Goal: Navigation & Orientation: Find specific page/section

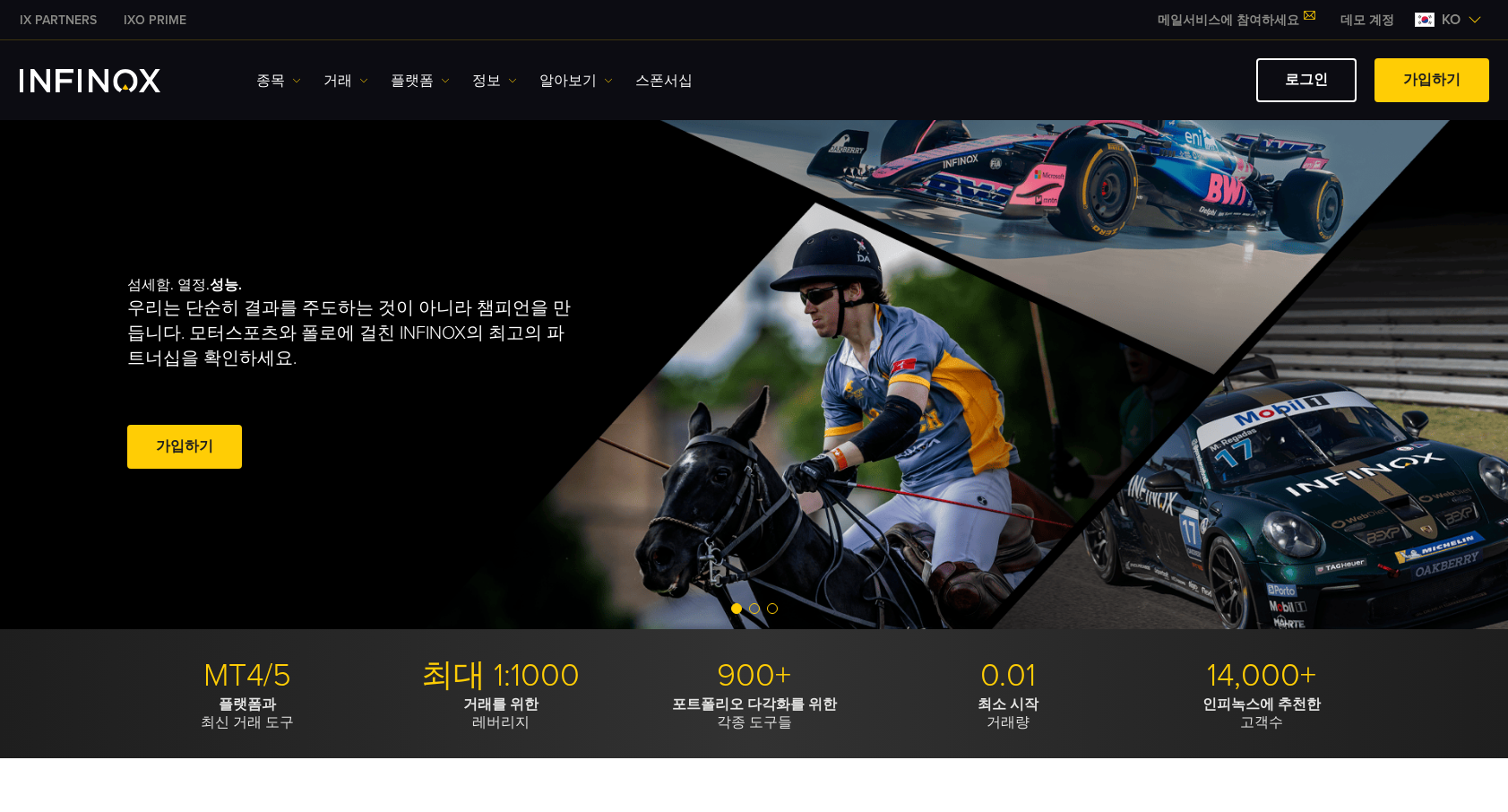
click at [324, 89] on link "거래" at bounding box center [345, 81] width 45 height 22
click at [258, 82] on link "종목" at bounding box center [278, 81] width 45 height 22
click at [403, 85] on link "플랫폼" at bounding box center [421, 81] width 59 height 22
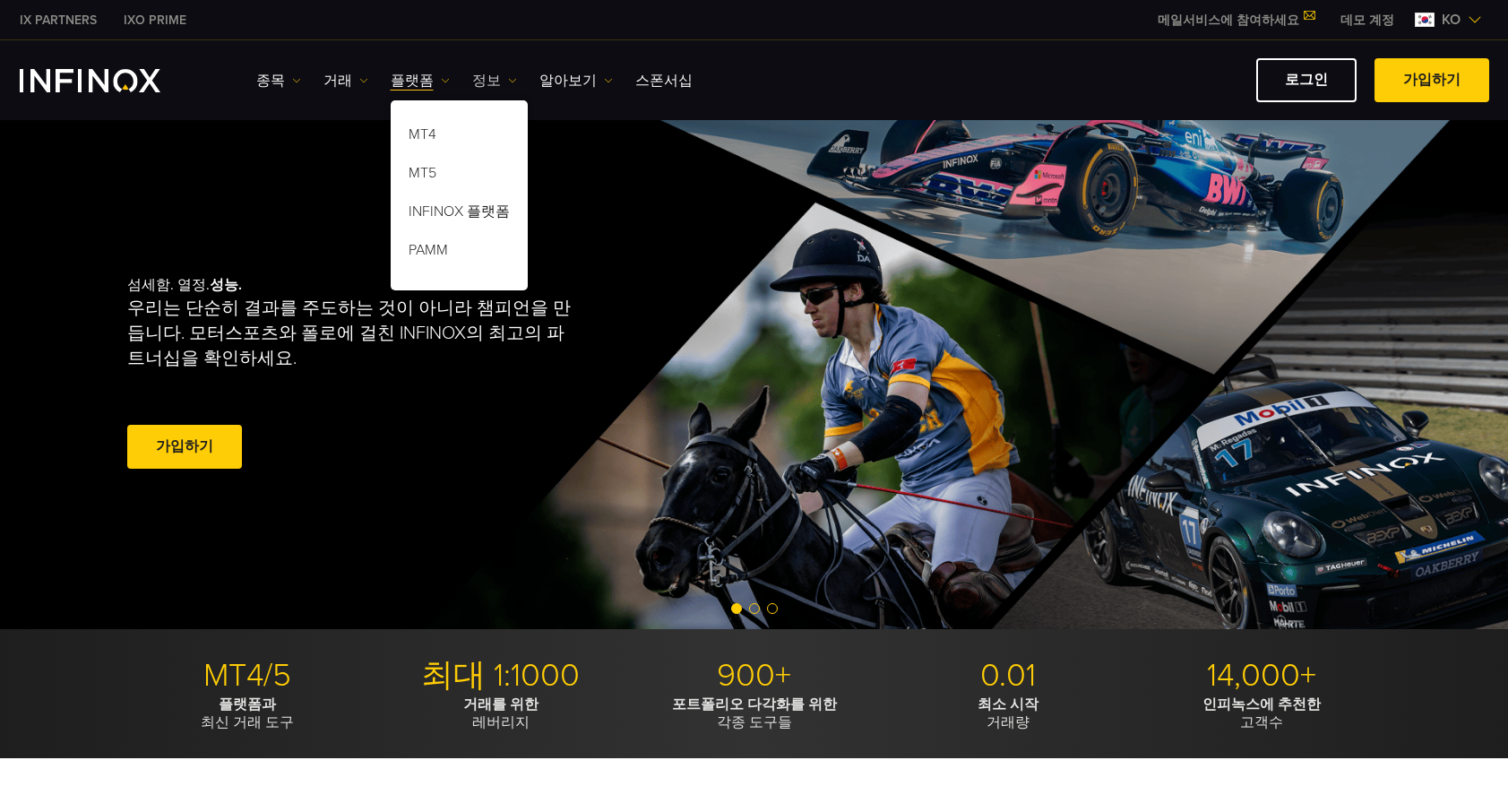
click at [472, 81] on link "정보" at bounding box center [494, 81] width 45 height 22
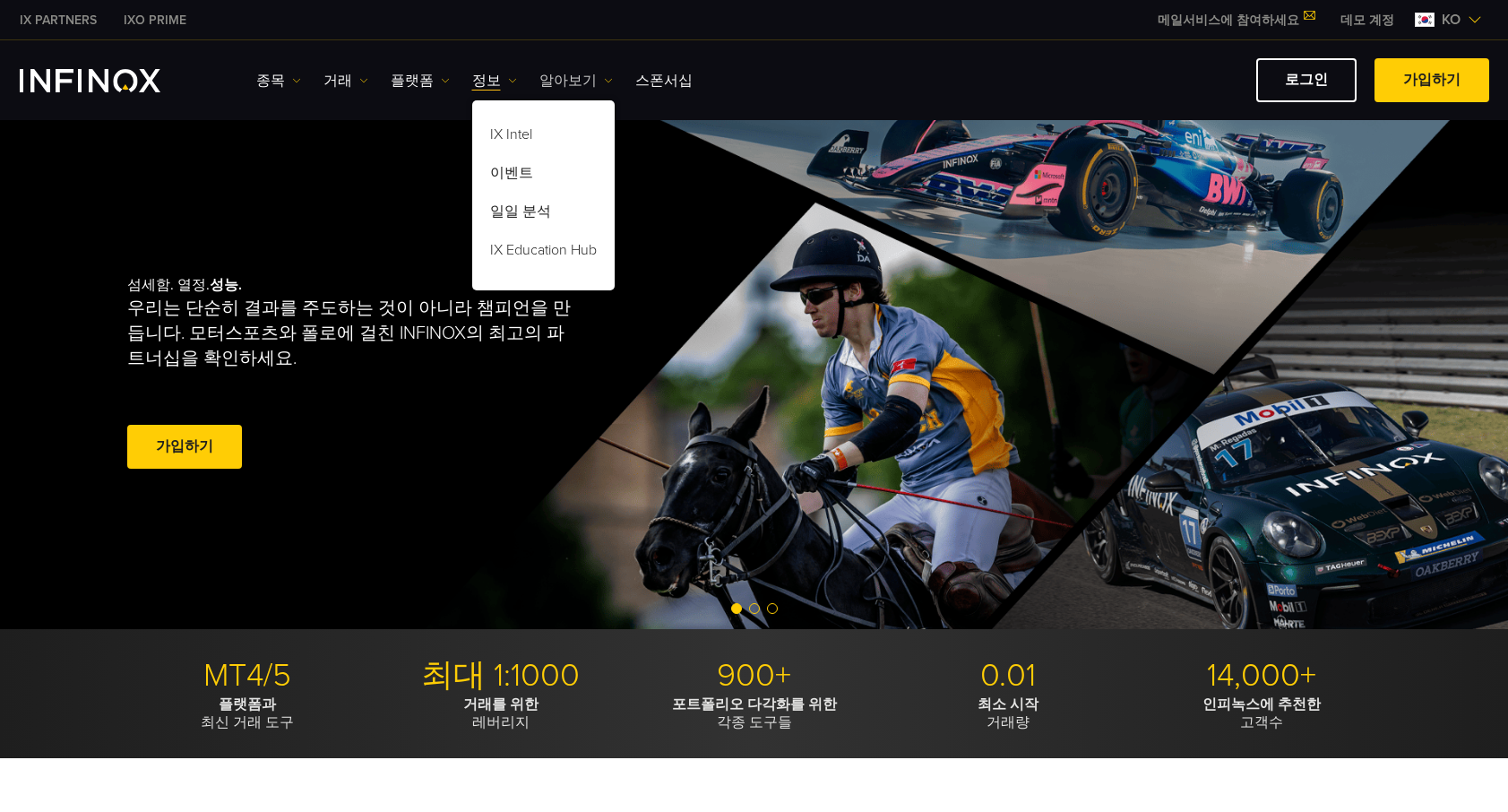
click at [539, 73] on link "알아보기" at bounding box center [576, 81] width 73 height 22
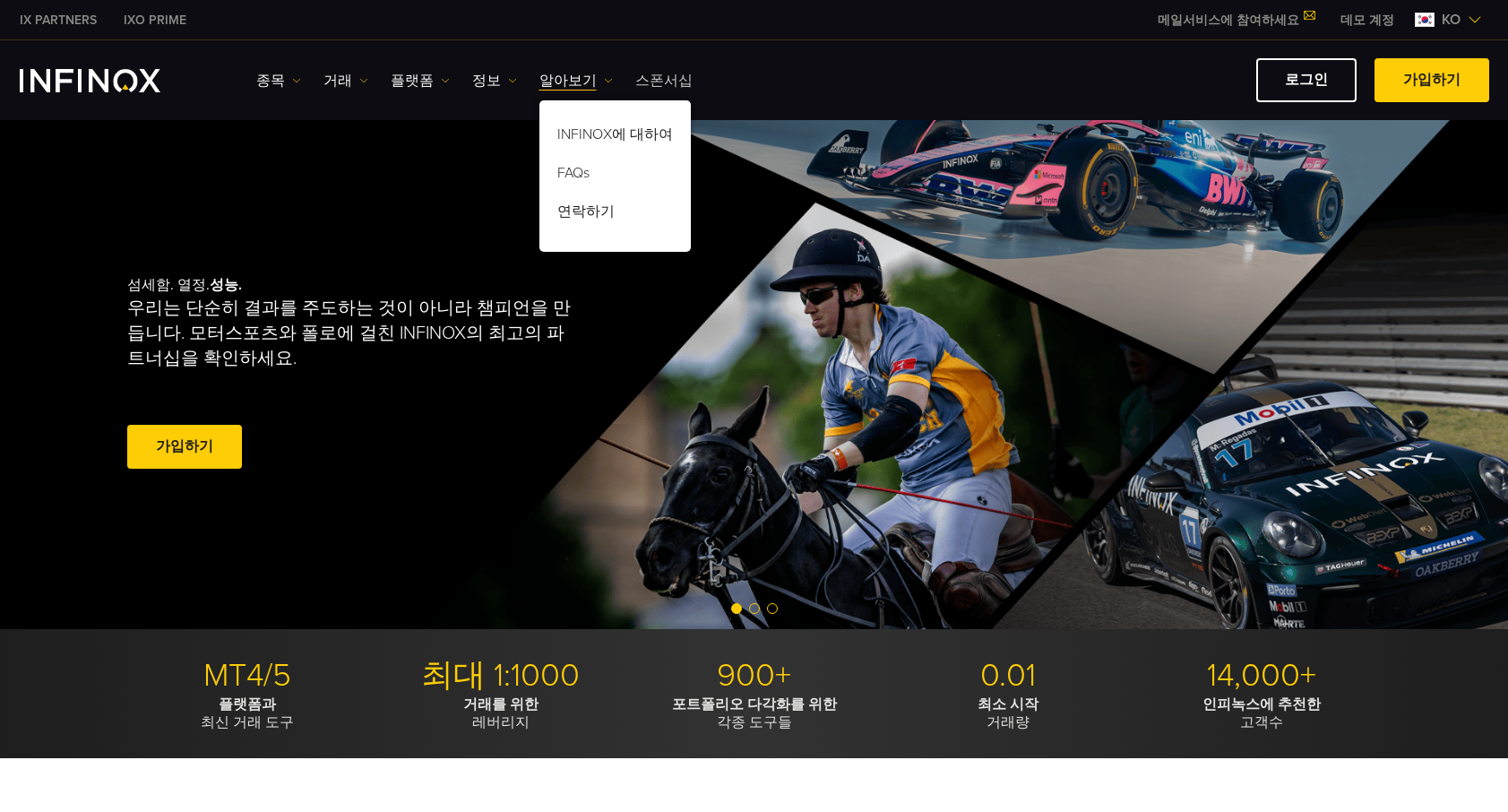
click at [640, 80] on link "스폰서십" at bounding box center [664, 81] width 57 height 22
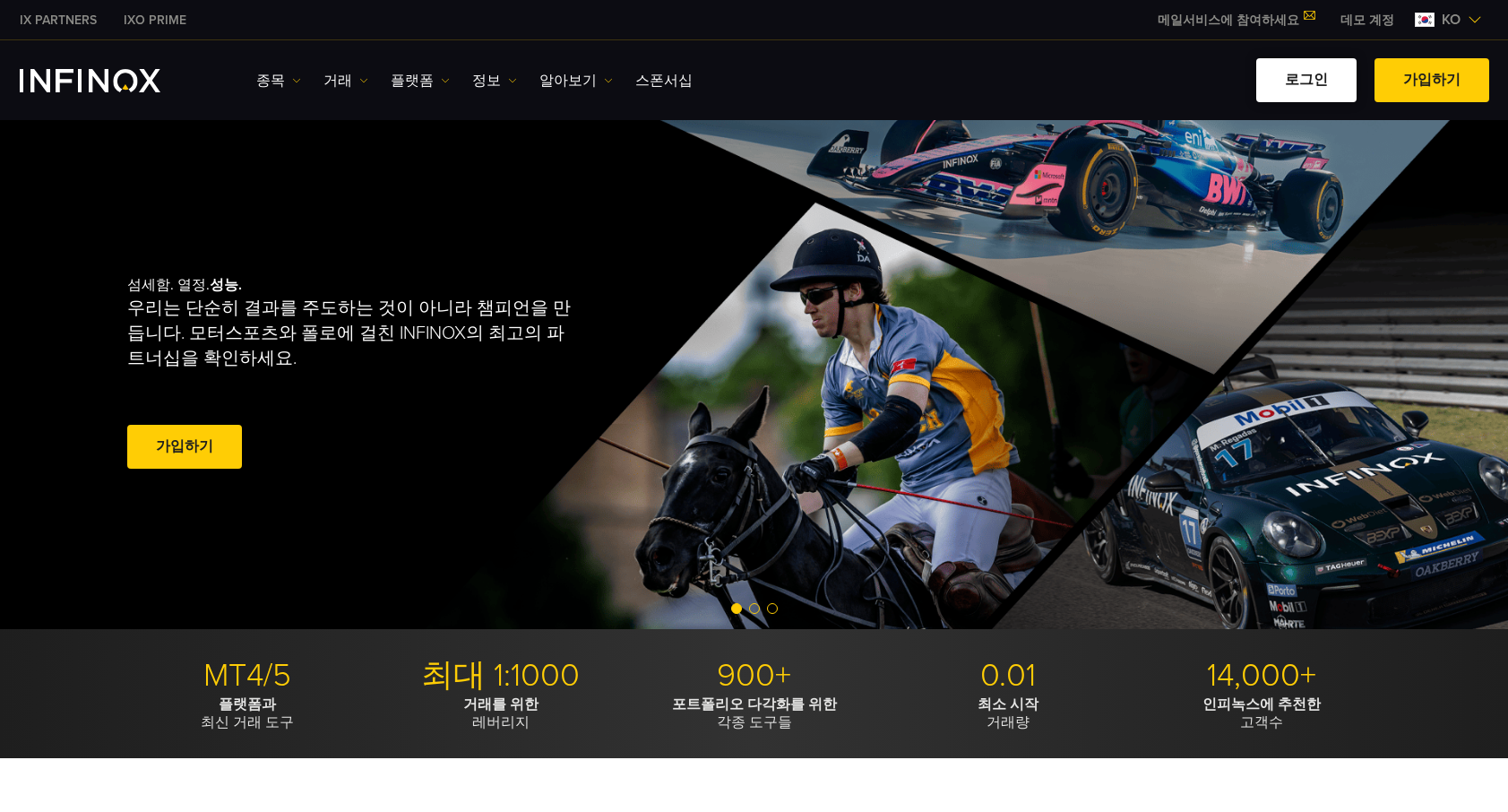
click at [1312, 77] on link "로그인" at bounding box center [1306, 80] width 100 height 44
